Goal: Find specific page/section: Find specific page/section

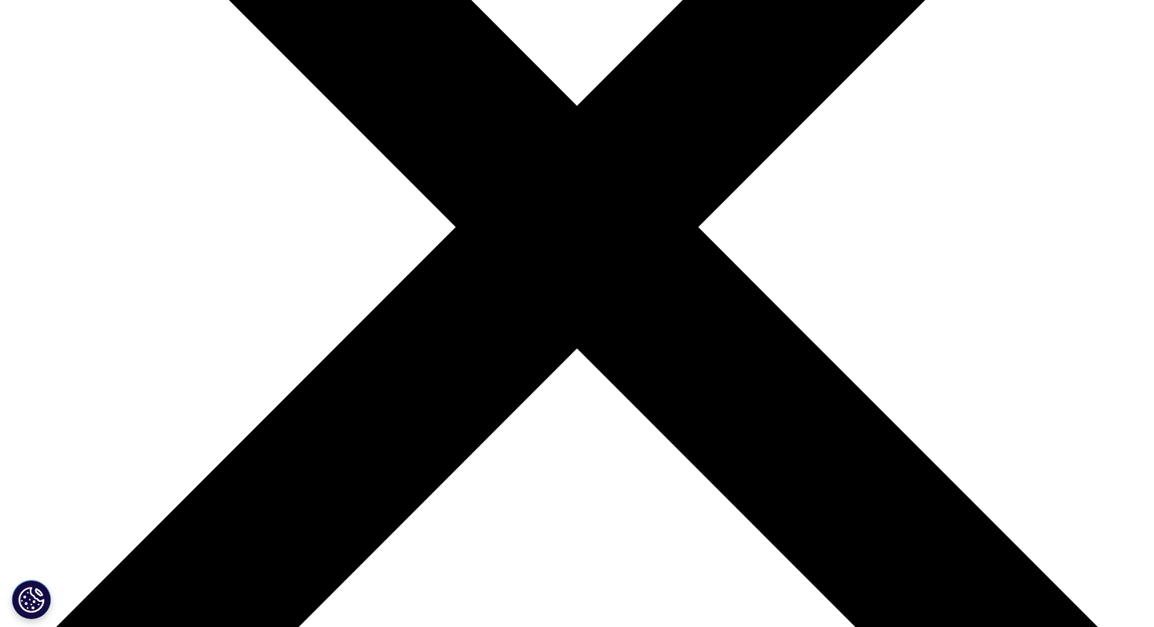
scroll to position [335, 0]
